Goal: Find specific page/section: Find specific page/section

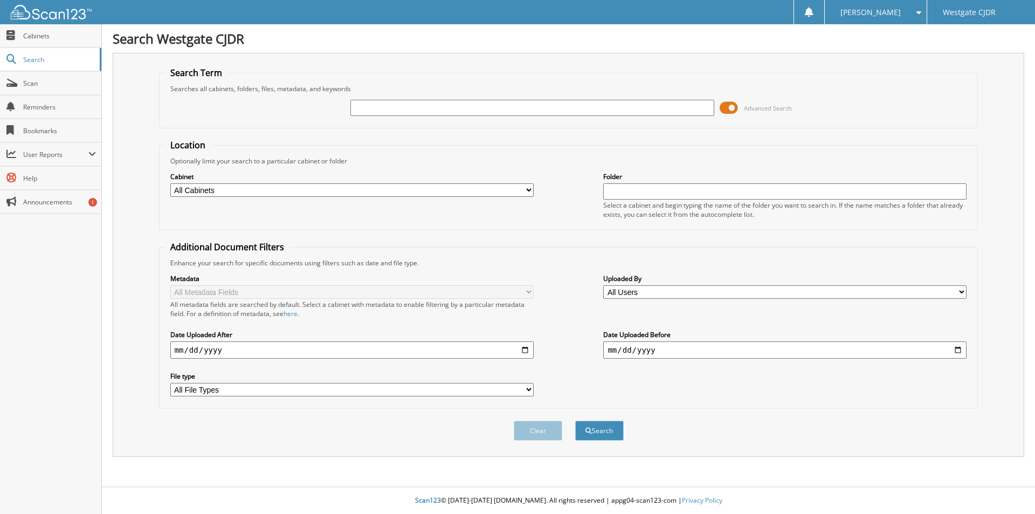
drag, startPoint x: 476, startPoint y: 106, endPoint x: 466, endPoint y: 107, distance: 9.3
click at [469, 107] on input "text" at bounding box center [532, 108] width 363 height 16
type input "M5841XP"
click at [575, 421] on button "Search" at bounding box center [599, 431] width 49 height 20
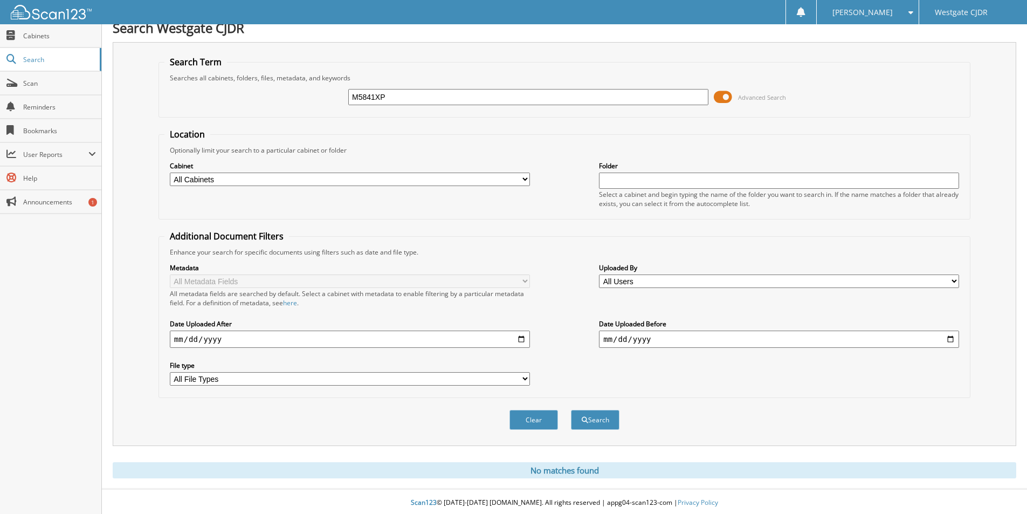
scroll to position [13, 0]
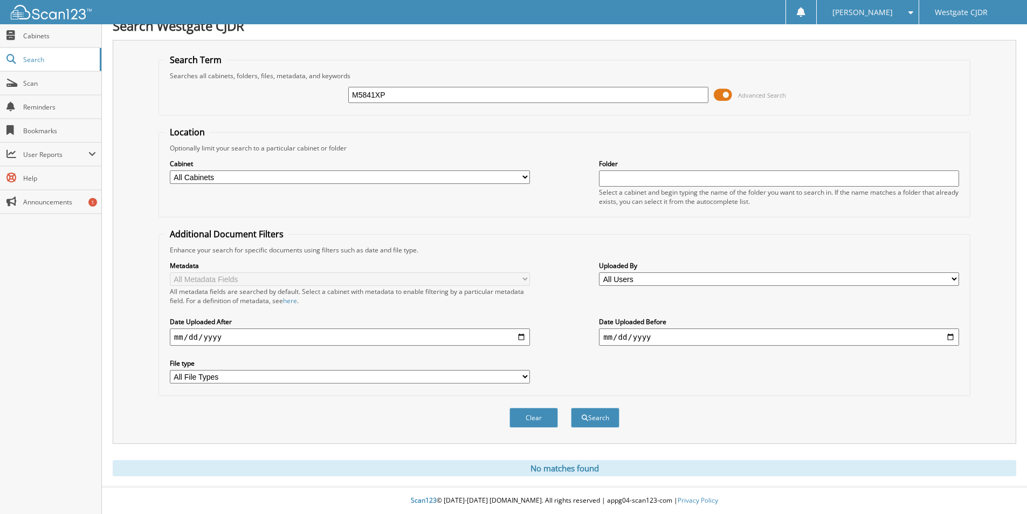
drag, startPoint x: 420, startPoint y: 94, endPoint x: 290, endPoint y: 95, distance: 130.0
click at [290, 95] on div "M5841XP Advanced Search" at bounding box center [564, 94] width 800 height 29
click at [74, 47] on div "Cabinets" at bounding box center [50, 36] width 101 height 24
click at [78, 44] on link "Cabinets" at bounding box center [50, 35] width 101 height 23
